Goal: Use online tool/utility

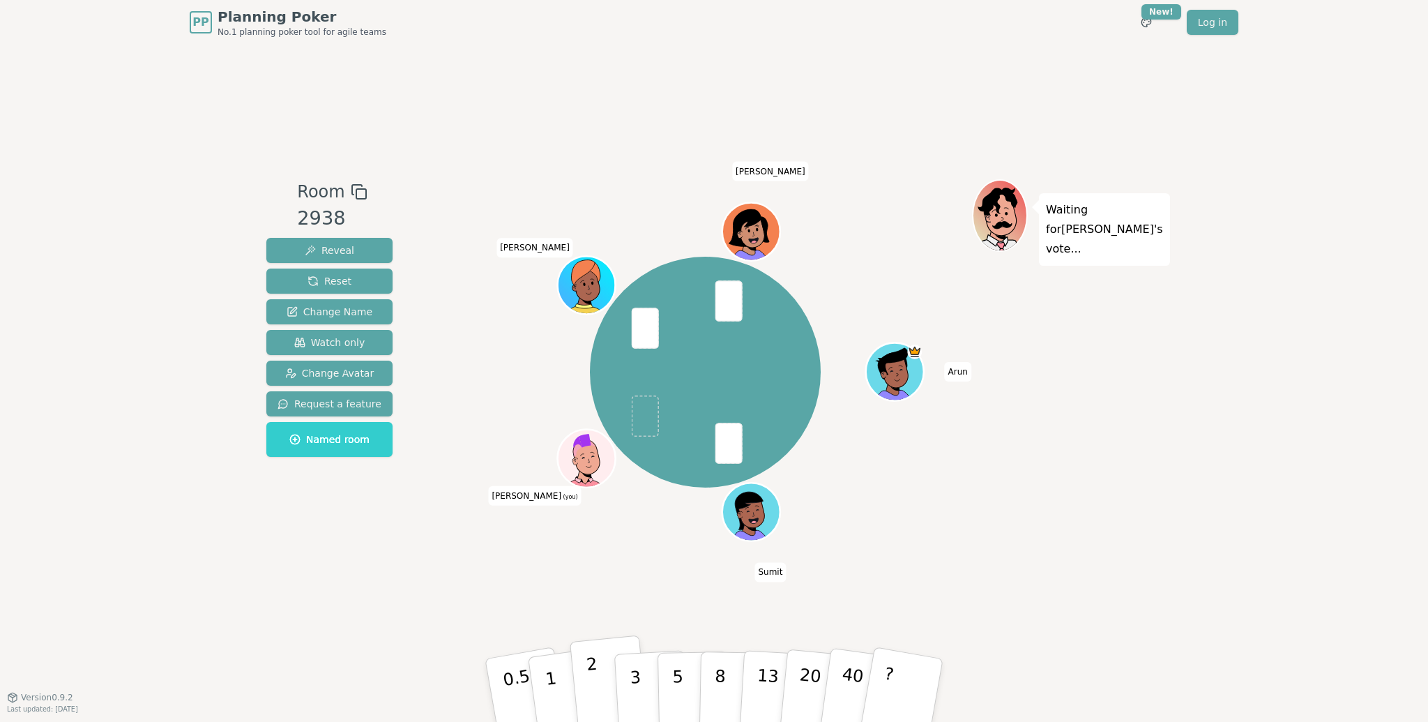
click at [593, 672] on p "2" at bounding box center [595, 692] width 18 height 76
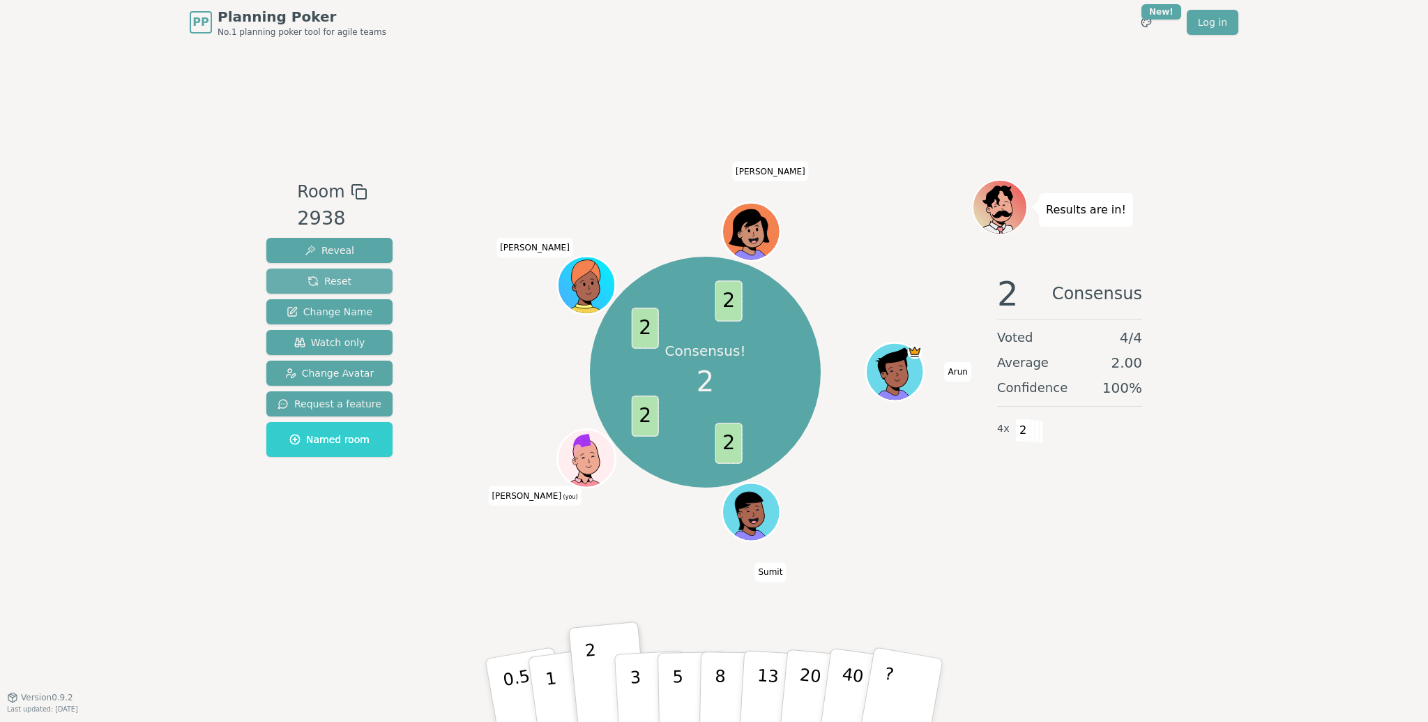
click at [318, 277] on span "Reset" at bounding box center [329, 281] width 44 height 14
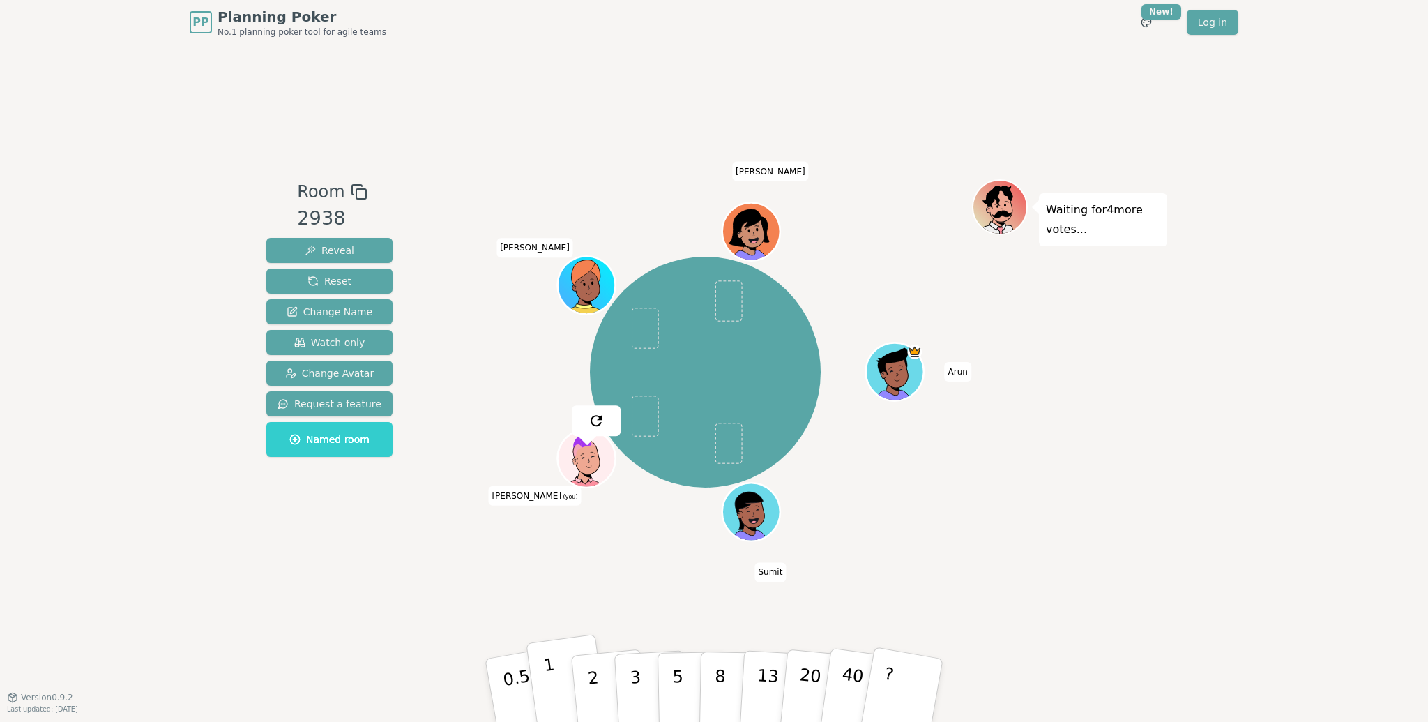
click at [555, 671] on button "1" at bounding box center [567, 690] width 83 height 113
click at [305, 246] on span "Reveal" at bounding box center [329, 250] width 49 height 14
click at [589, 687] on p "2" at bounding box center [595, 692] width 18 height 76
click at [578, 648] on button "2" at bounding box center [609, 690] width 79 height 111
click at [595, 650] on button "2" at bounding box center [609, 690] width 79 height 111
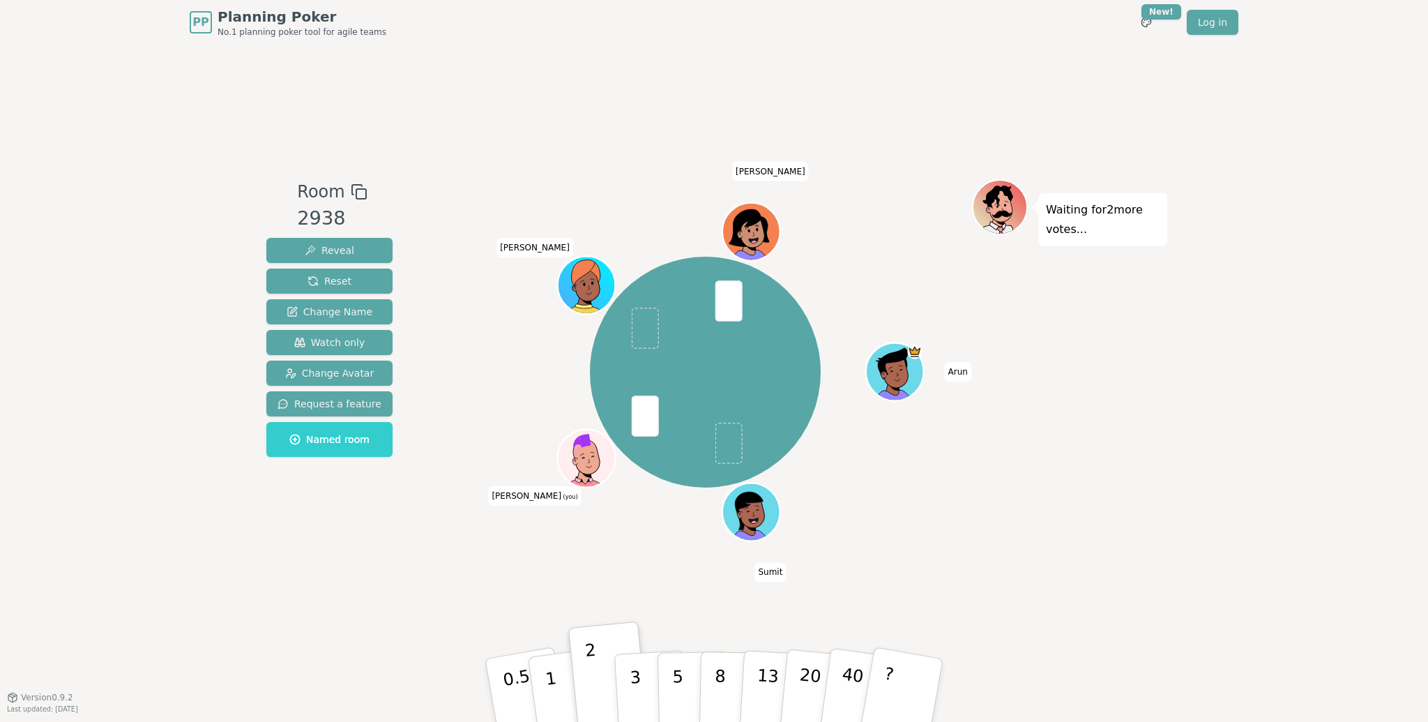
click at [537, 603] on div "Room 2938 Reveal Reset Change Name Watch only Change Avatar Request a feature N…" at bounding box center [714, 371] width 906 height 652
click at [640, 415] on span at bounding box center [644, 415] width 27 height 41
click at [641, 416] on span at bounding box center [644, 415] width 27 height 41
click at [590, 685] on p "2" at bounding box center [595, 692] width 18 height 76
click at [594, 689] on p "2" at bounding box center [595, 692] width 18 height 76
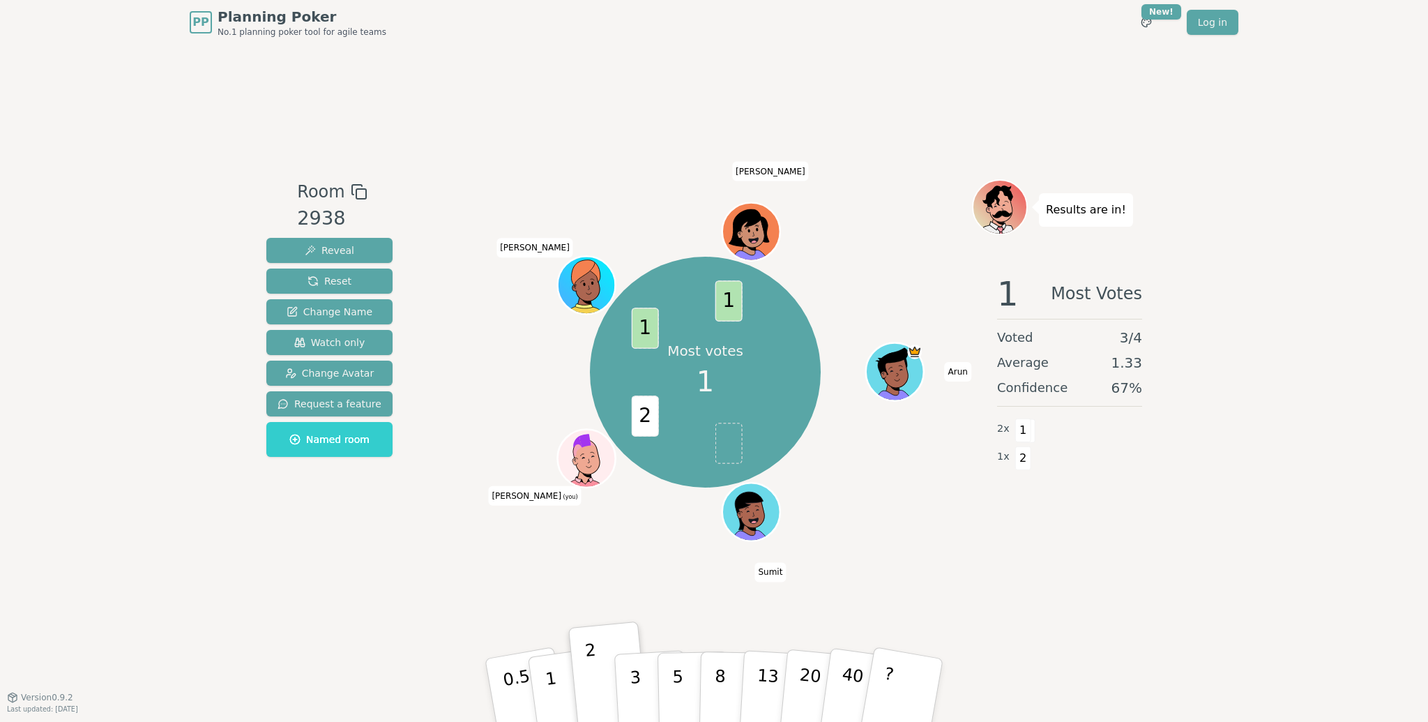
click at [298, 515] on div "Room 2938 Reveal Reset Change Name Watch only Change Avatar Request a feature N…" at bounding box center [329, 370] width 137 height 383
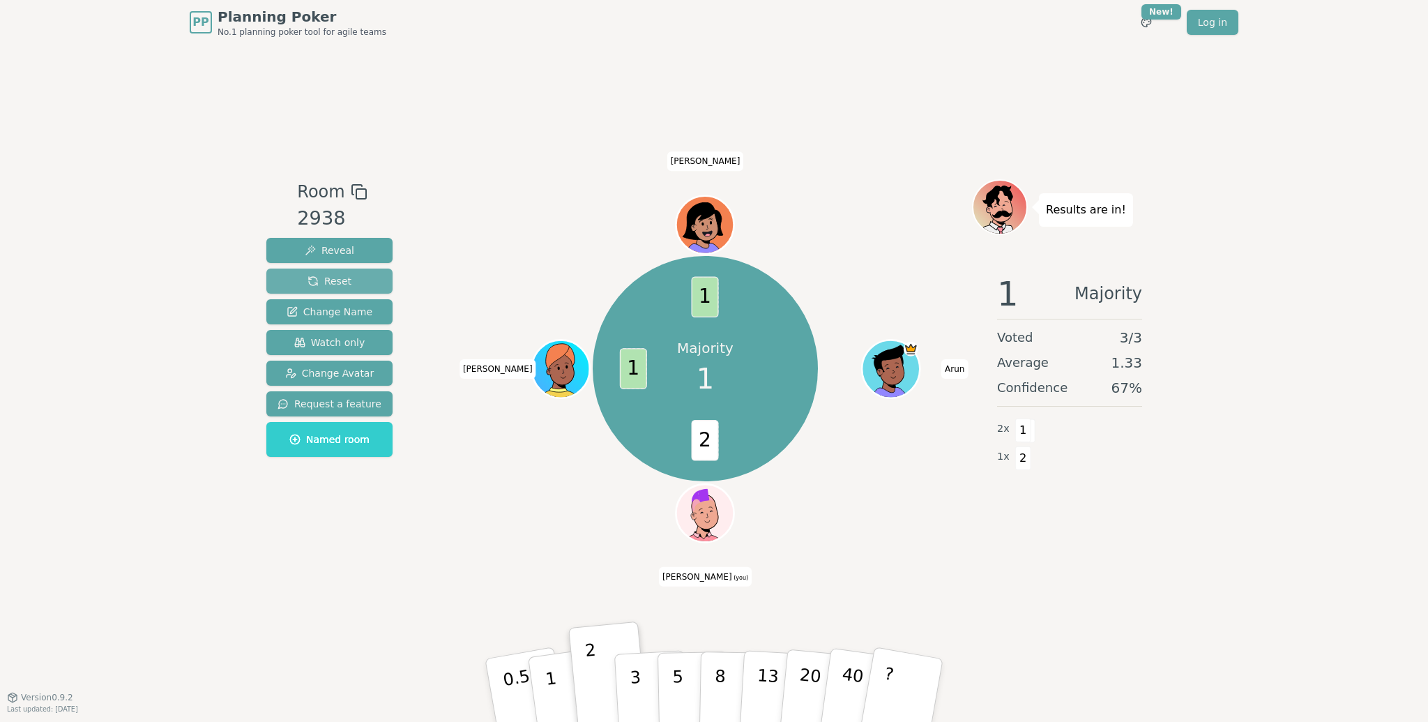
click at [310, 282] on span "Reset" at bounding box center [329, 281] width 44 height 14
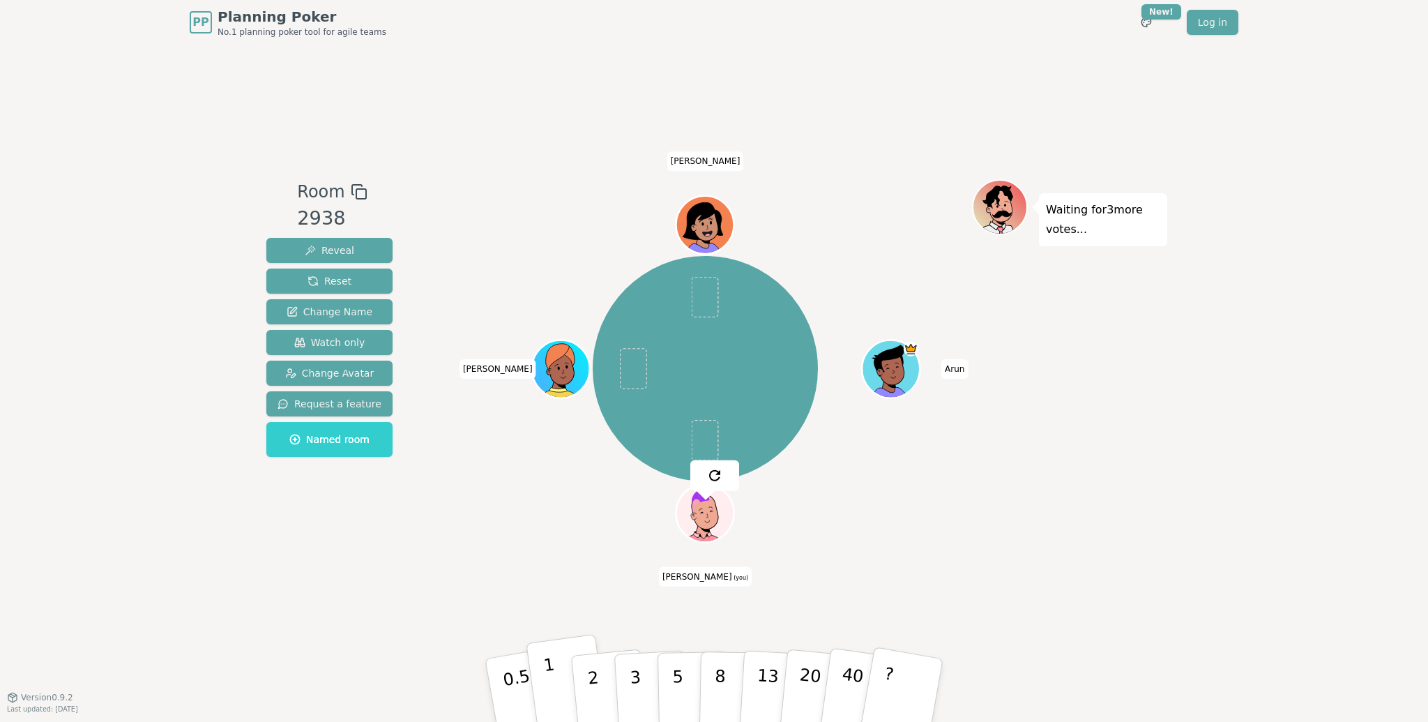
click at [550, 685] on p "1" at bounding box center [552, 692] width 21 height 76
